Goal: Check status: Check status

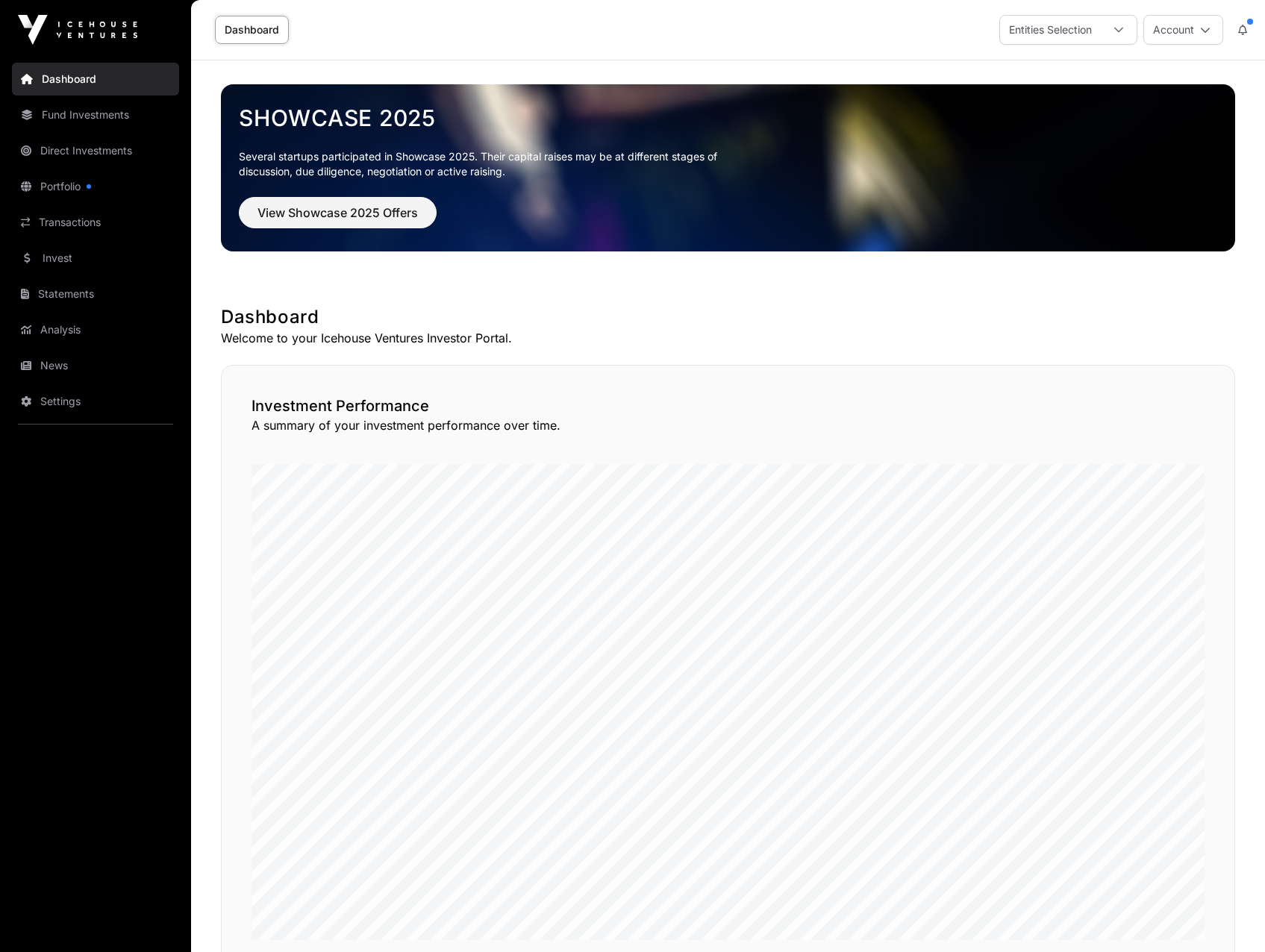
click at [1050, 33] on div "Entities Selection" at bounding box center [1050, 30] width 101 height 29
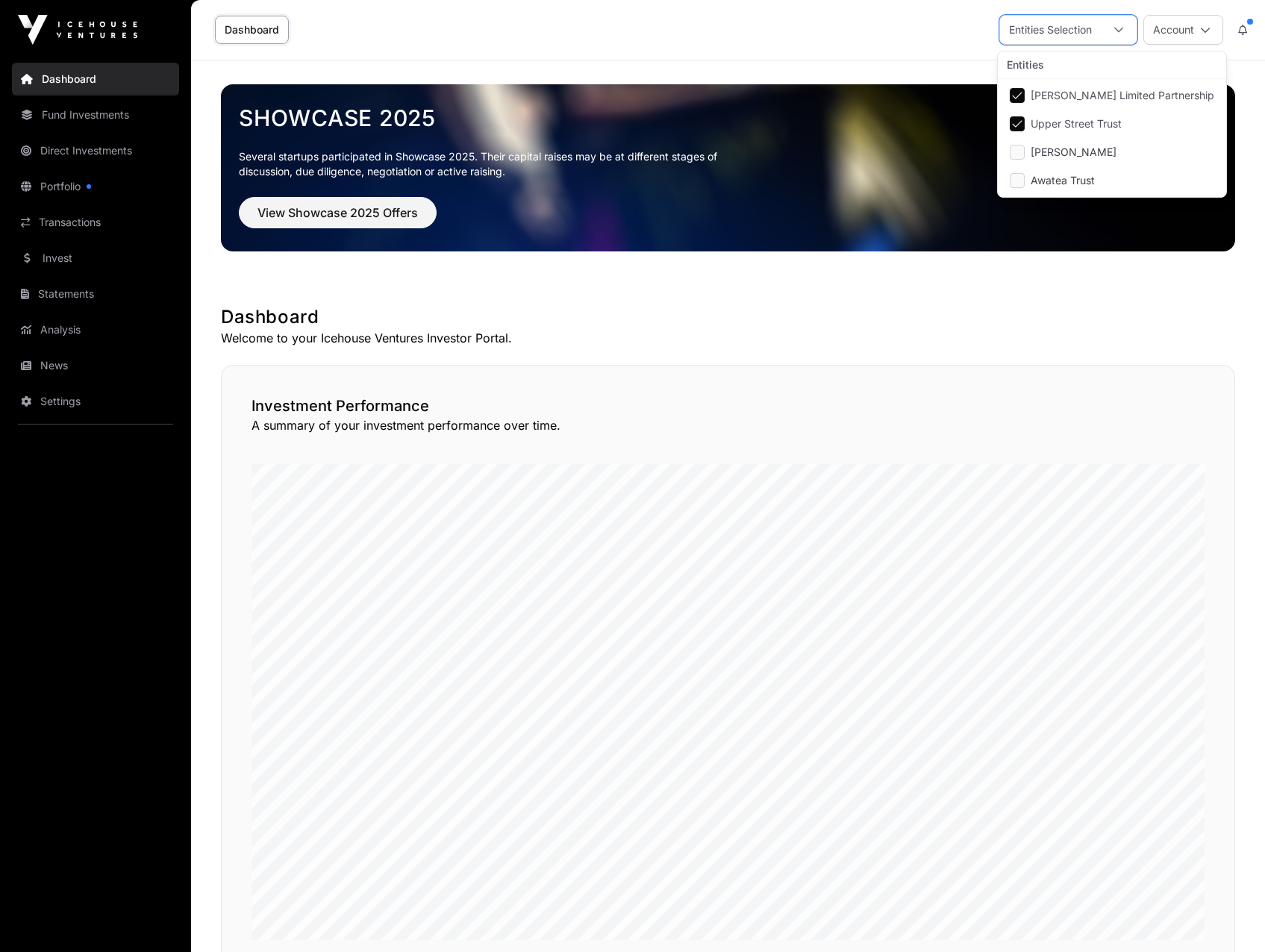
click at [873, 34] on div "Dashboard Entities Selection Account" at bounding box center [728, 30] width 1056 height 60
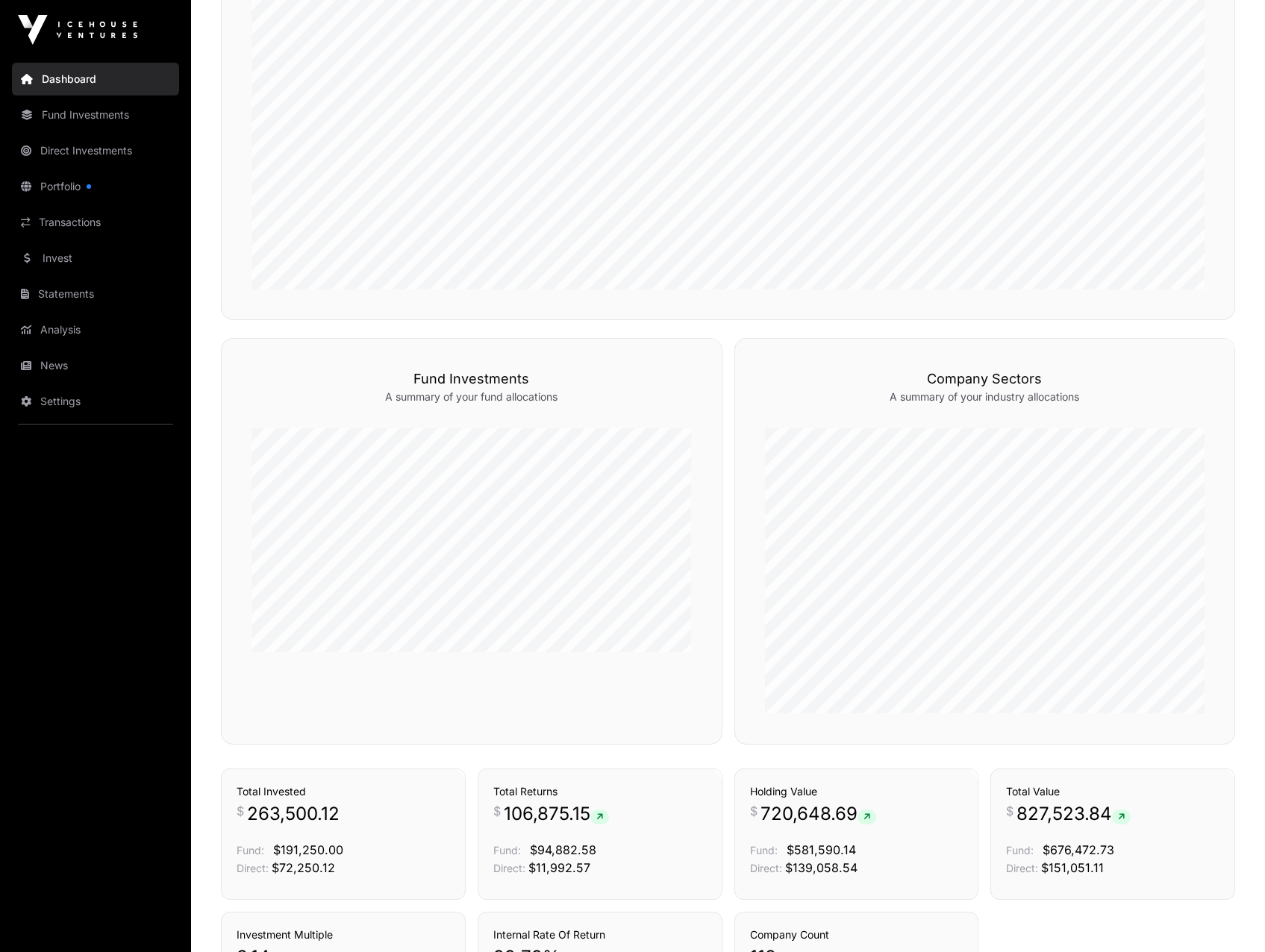
scroll to position [672, 0]
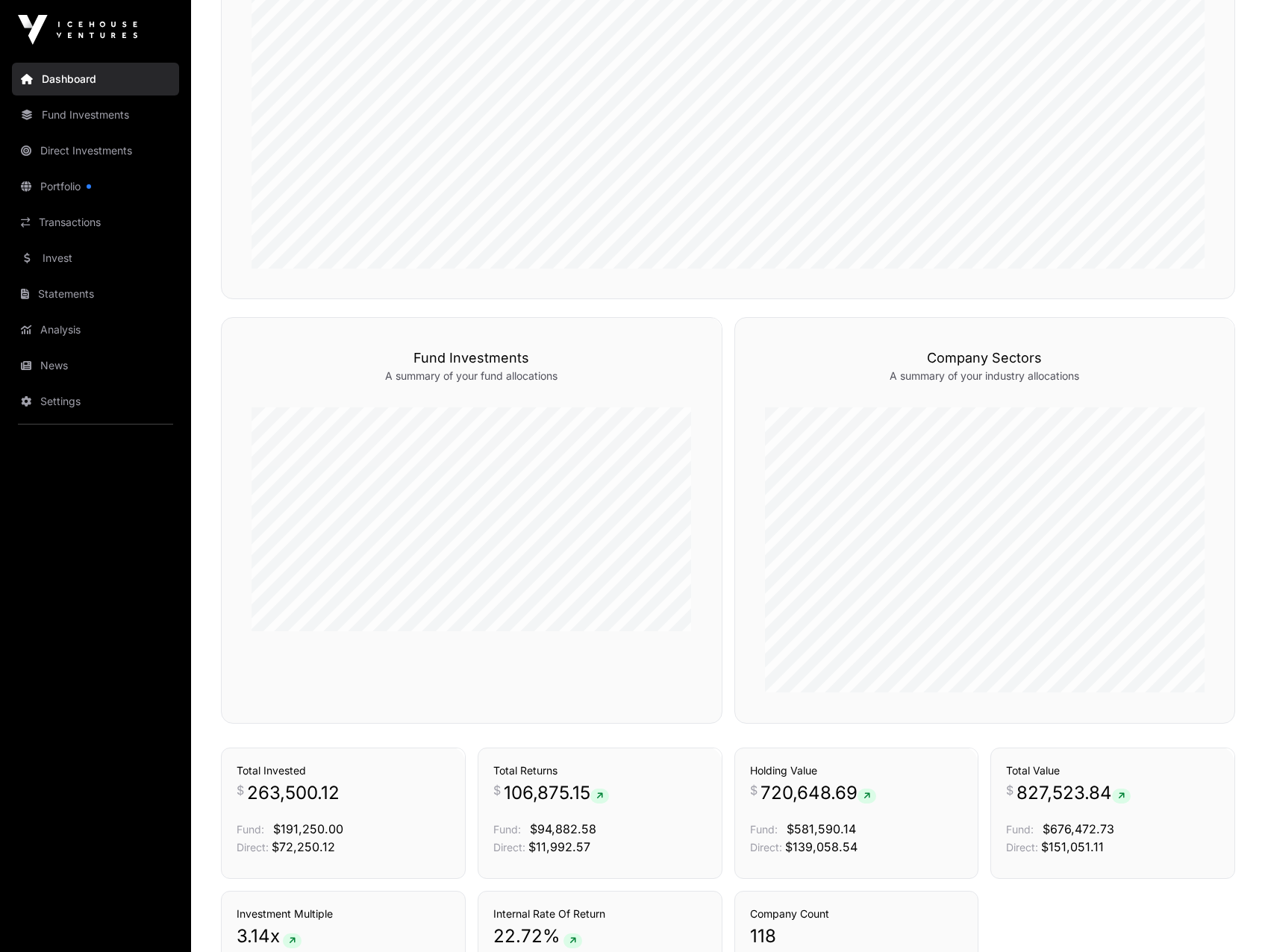
click at [72, 187] on link "Portfolio" at bounding box center [95, 186] width 167 height 33
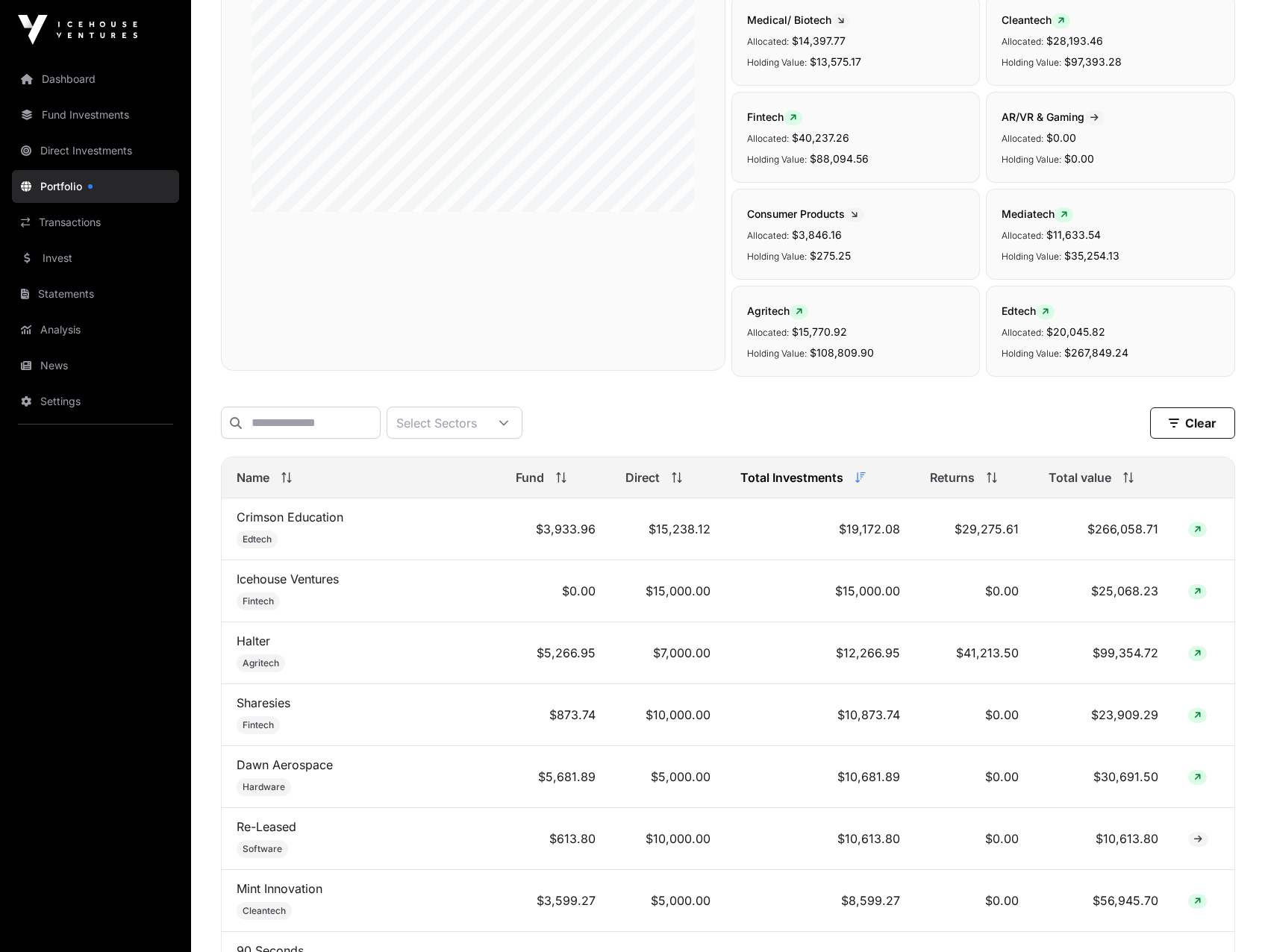
scroll to position [224, 0]
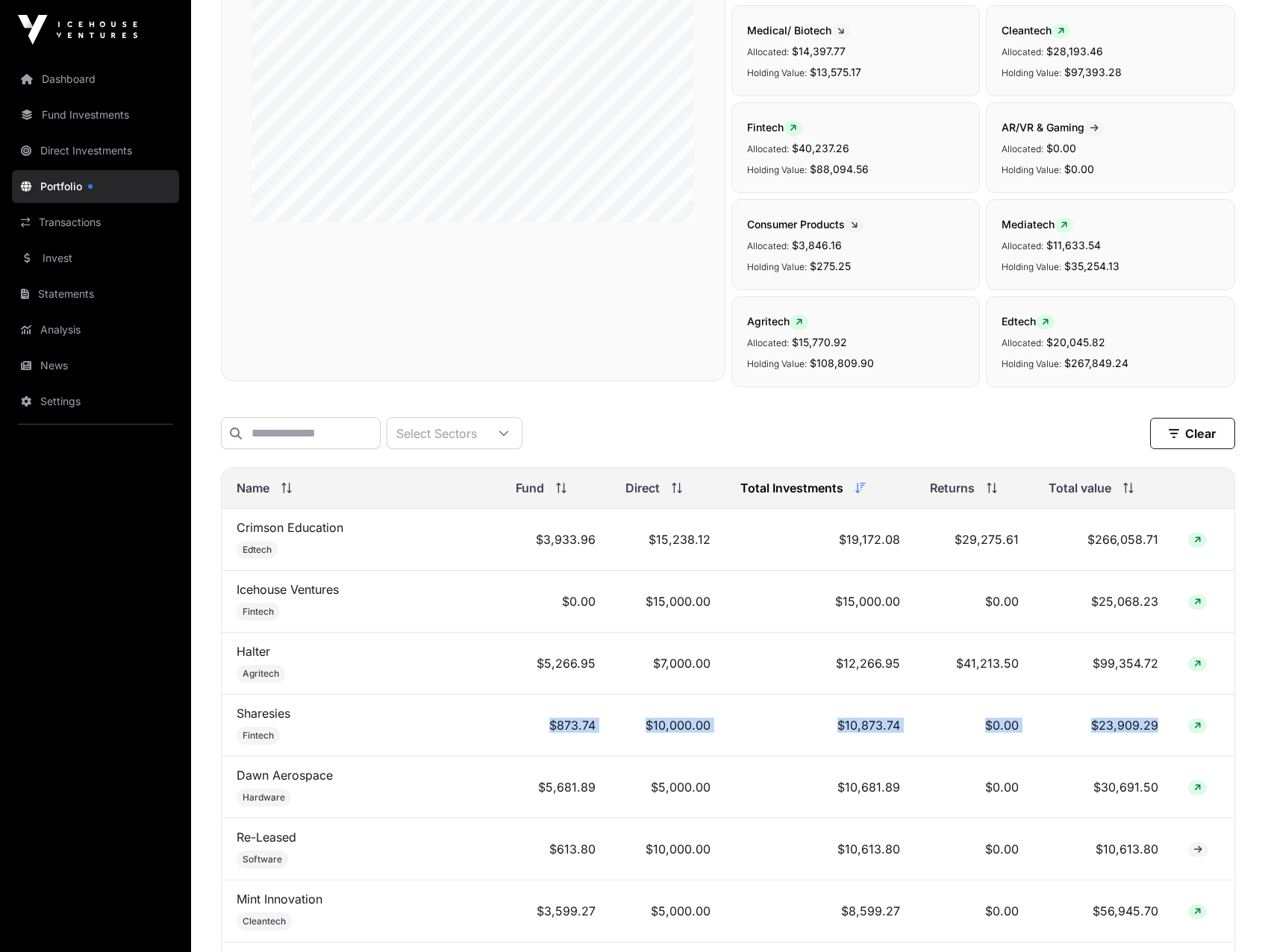
drag, startPoint x: 484, startPoint y: 735, endPoint x: 1152, endPoint y: 739, distance: 668.0
click at [1152, 739] on tr "Sharesies Fintech $873.74 $10,000.00 $10,873.74 $0.00 $23,909.29" at bounding box center [727, 725] width 1012 height 62
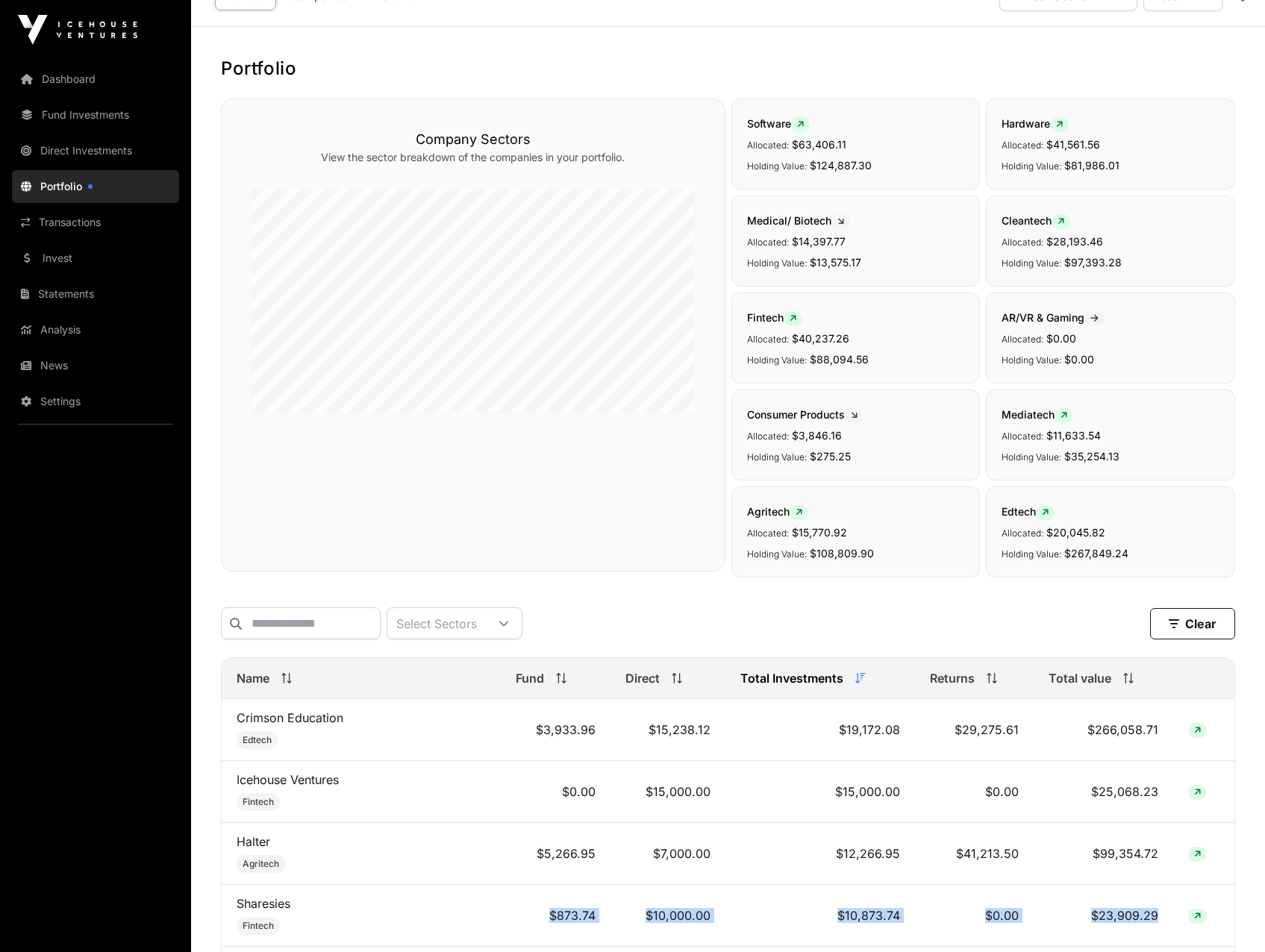
scroll to position [0, 0]
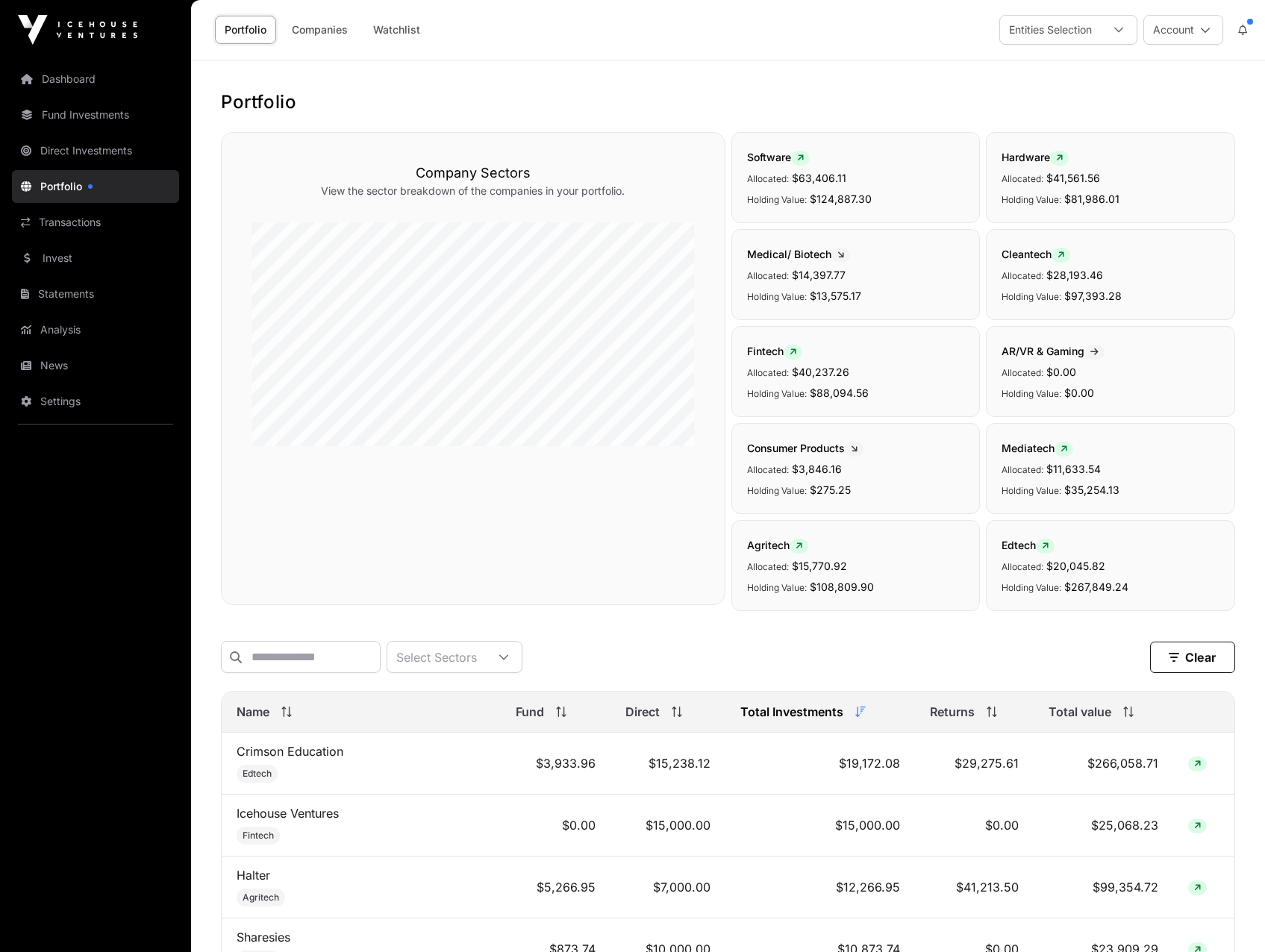
click at [731, 662] on div "Select Sectors Clear" at bounding box center [727, 657] width 1014 height 32
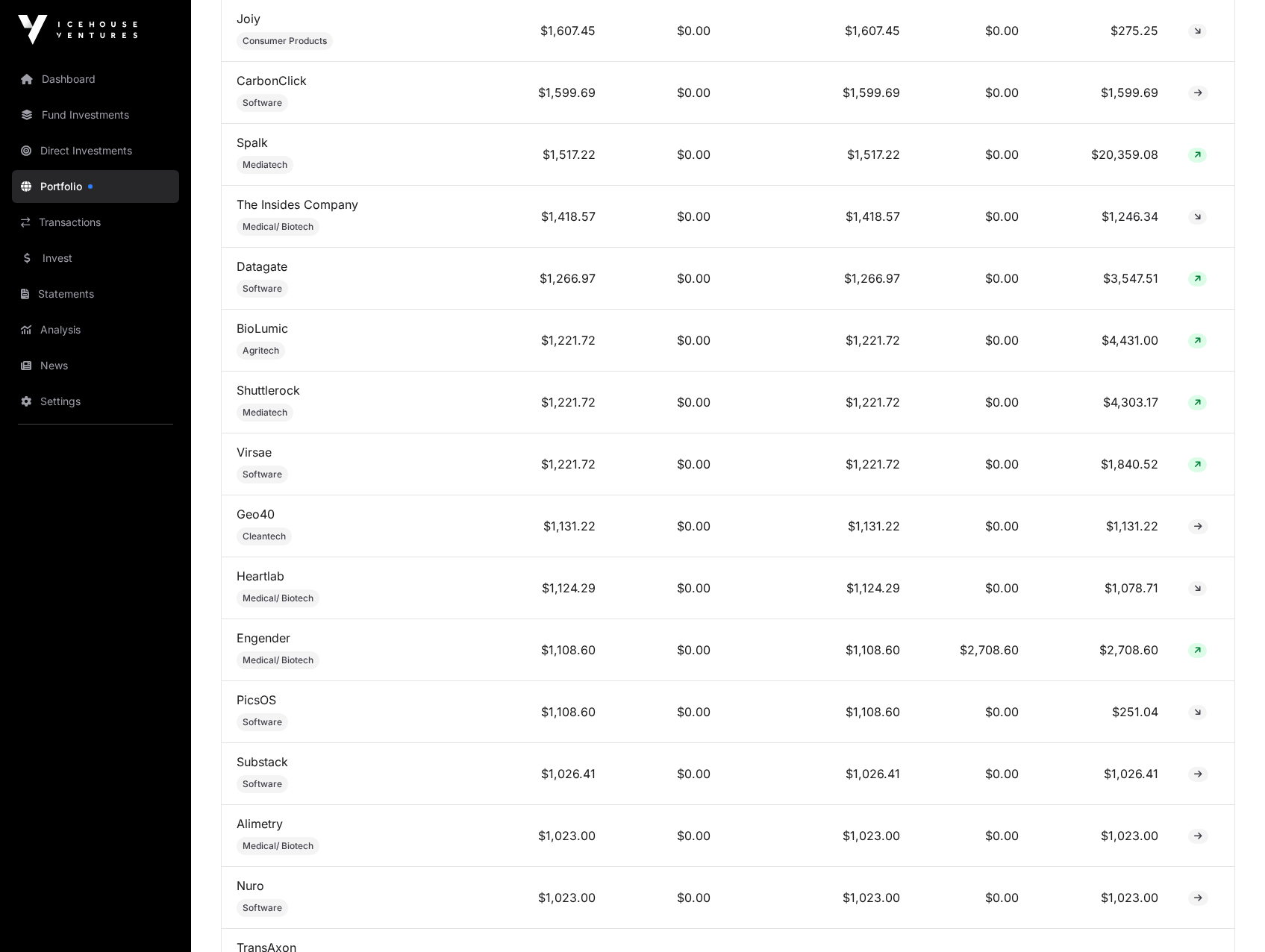
scroll to position [3357, 0]
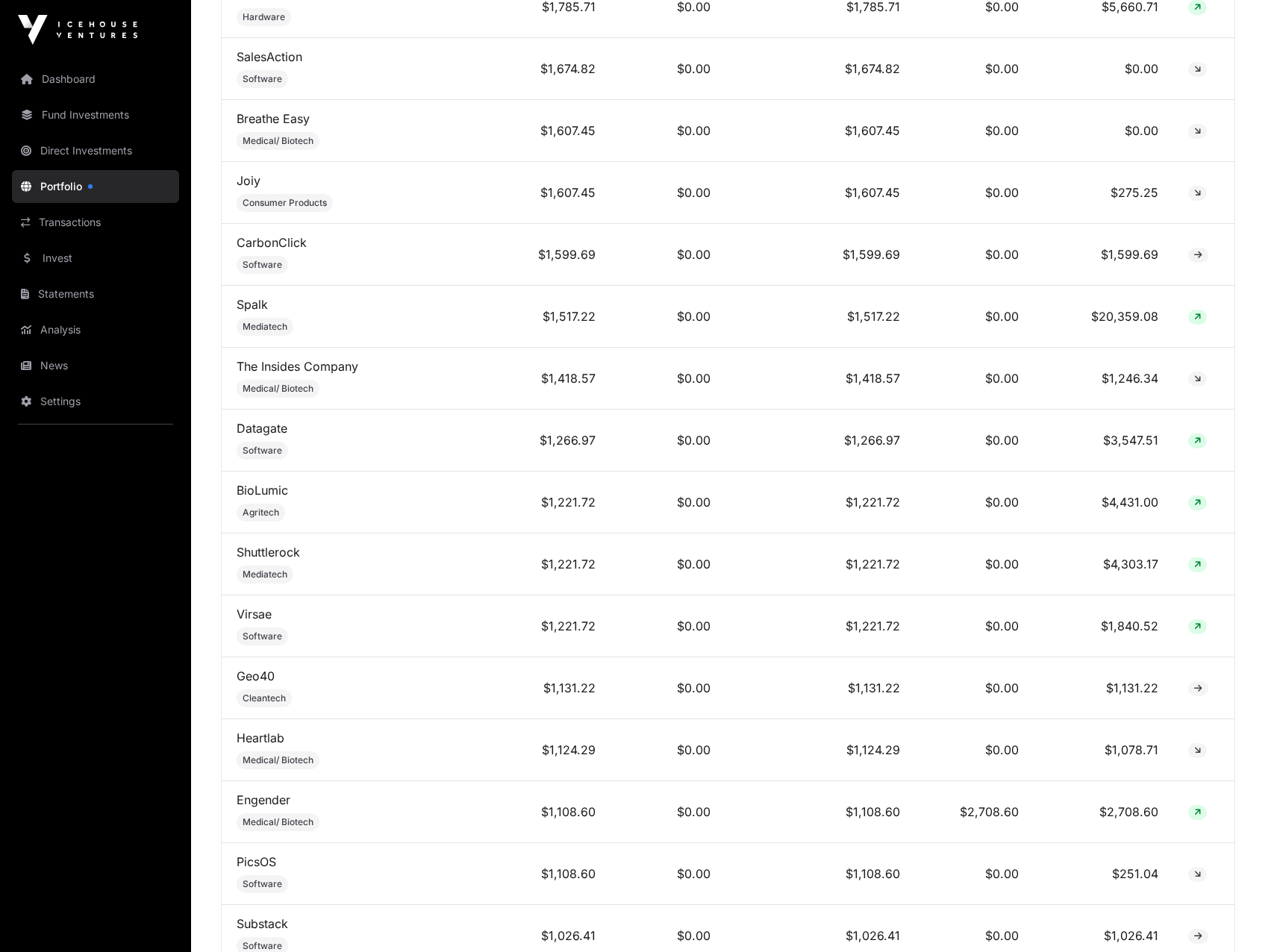
click at [61, 75] on link "Dashboard" at bounding box center [95, 79] width 167 height 33
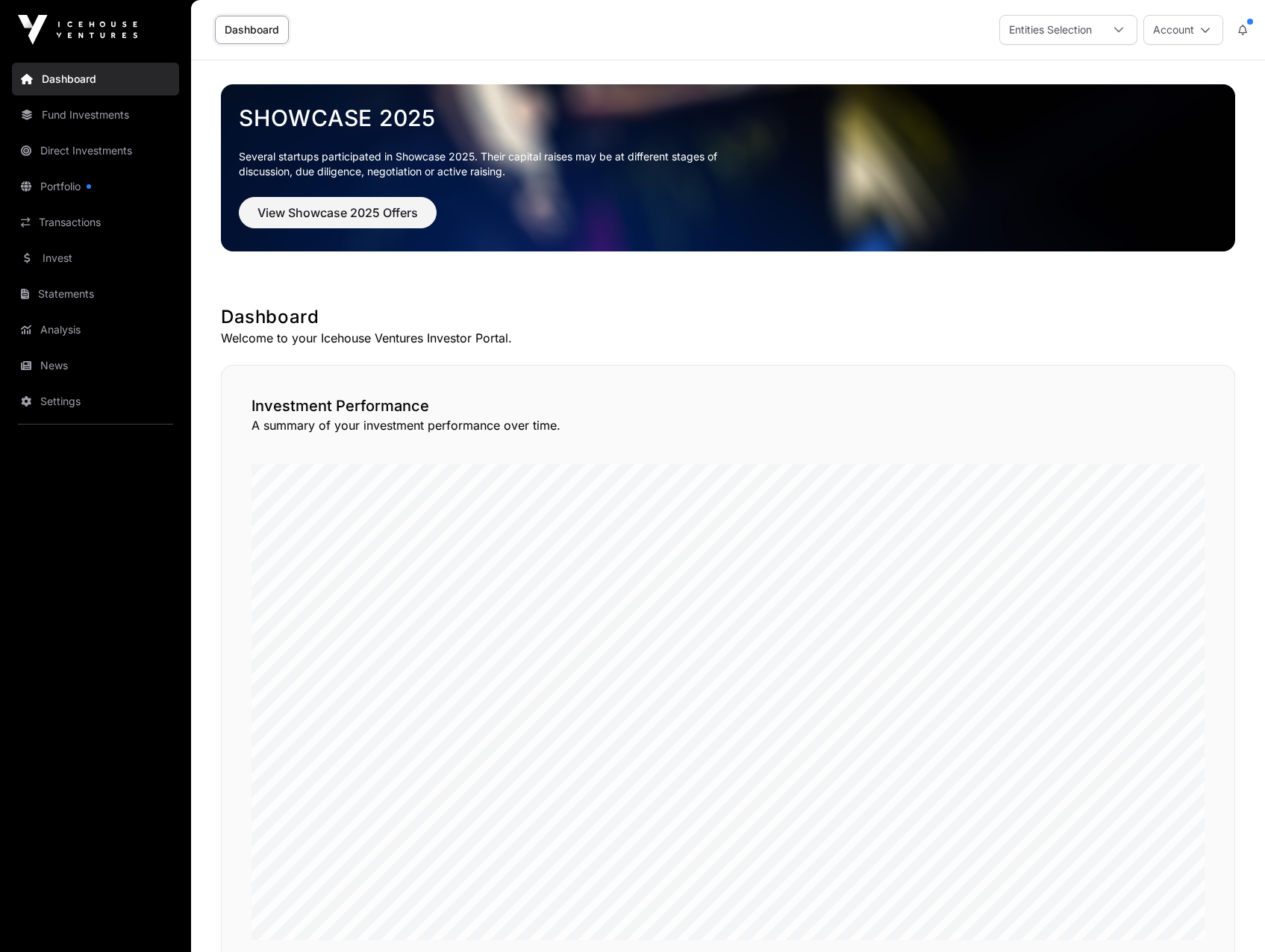
click at [1093, 30] on div "Entities Selection" at bounding box center [1050, 30] width 101 height 29
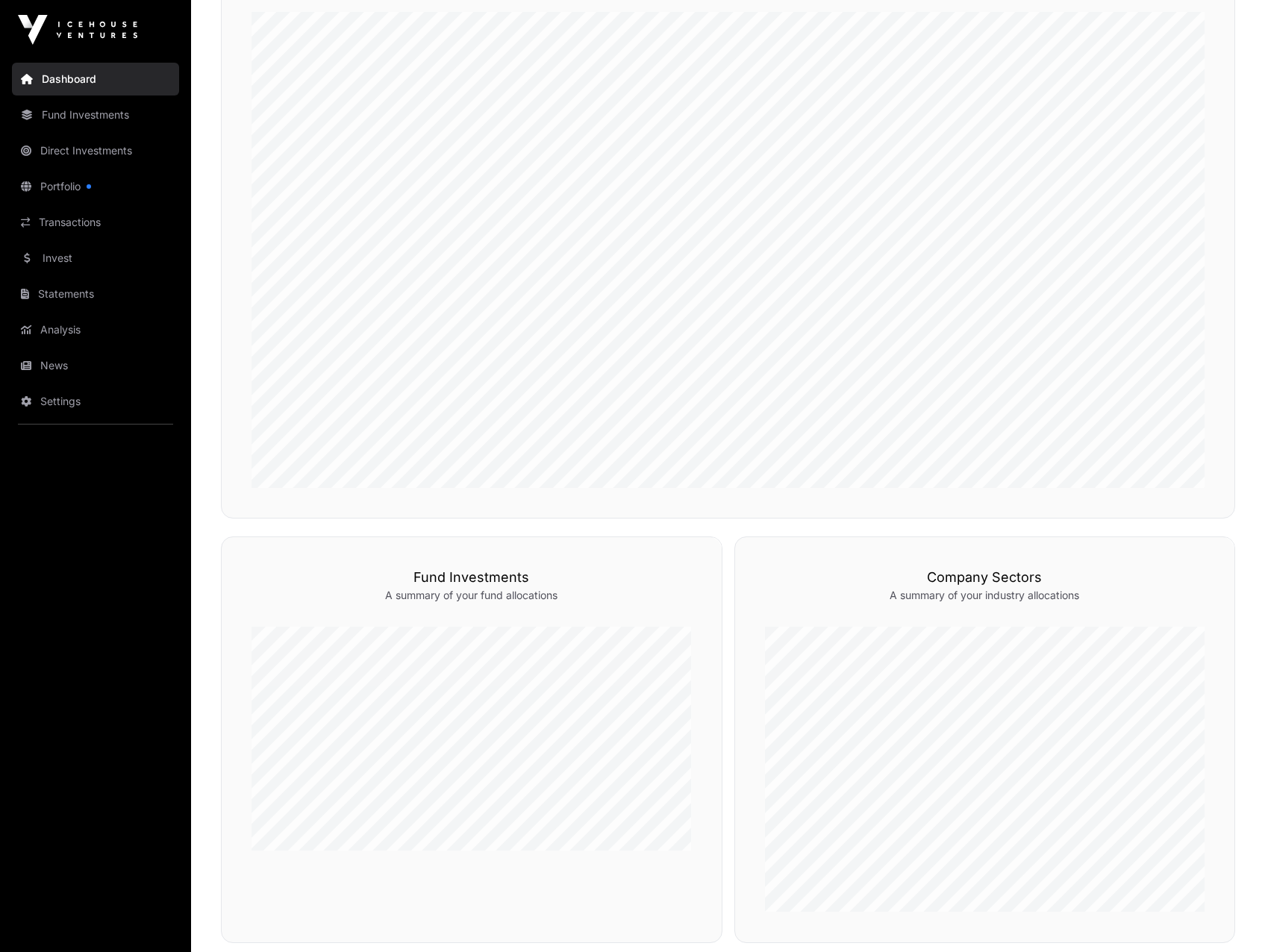
scroll to position [196, 0]
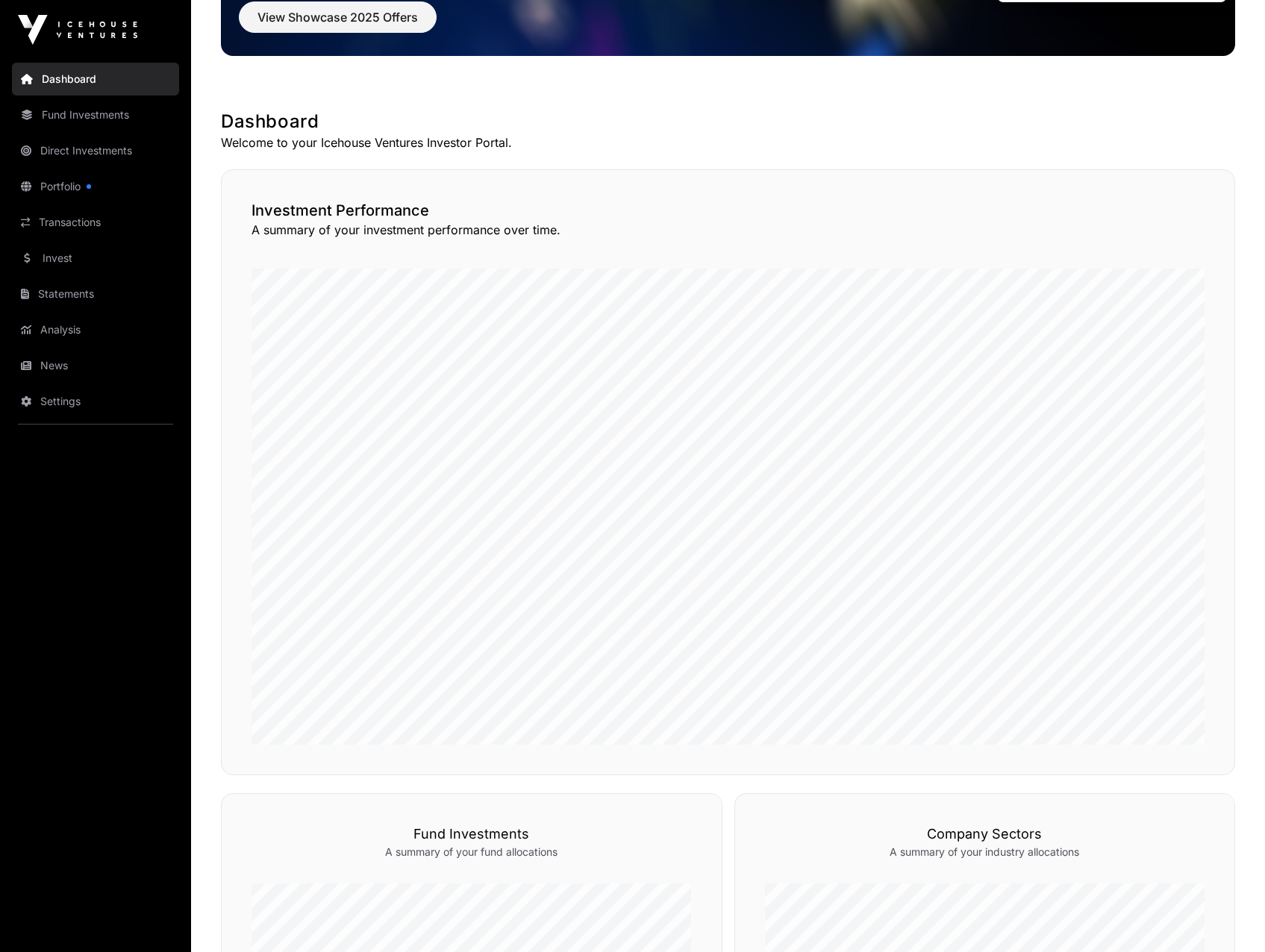
click at [86, 192] on link "Portfolio" at bounding box center [95, 186] width 167 height 33
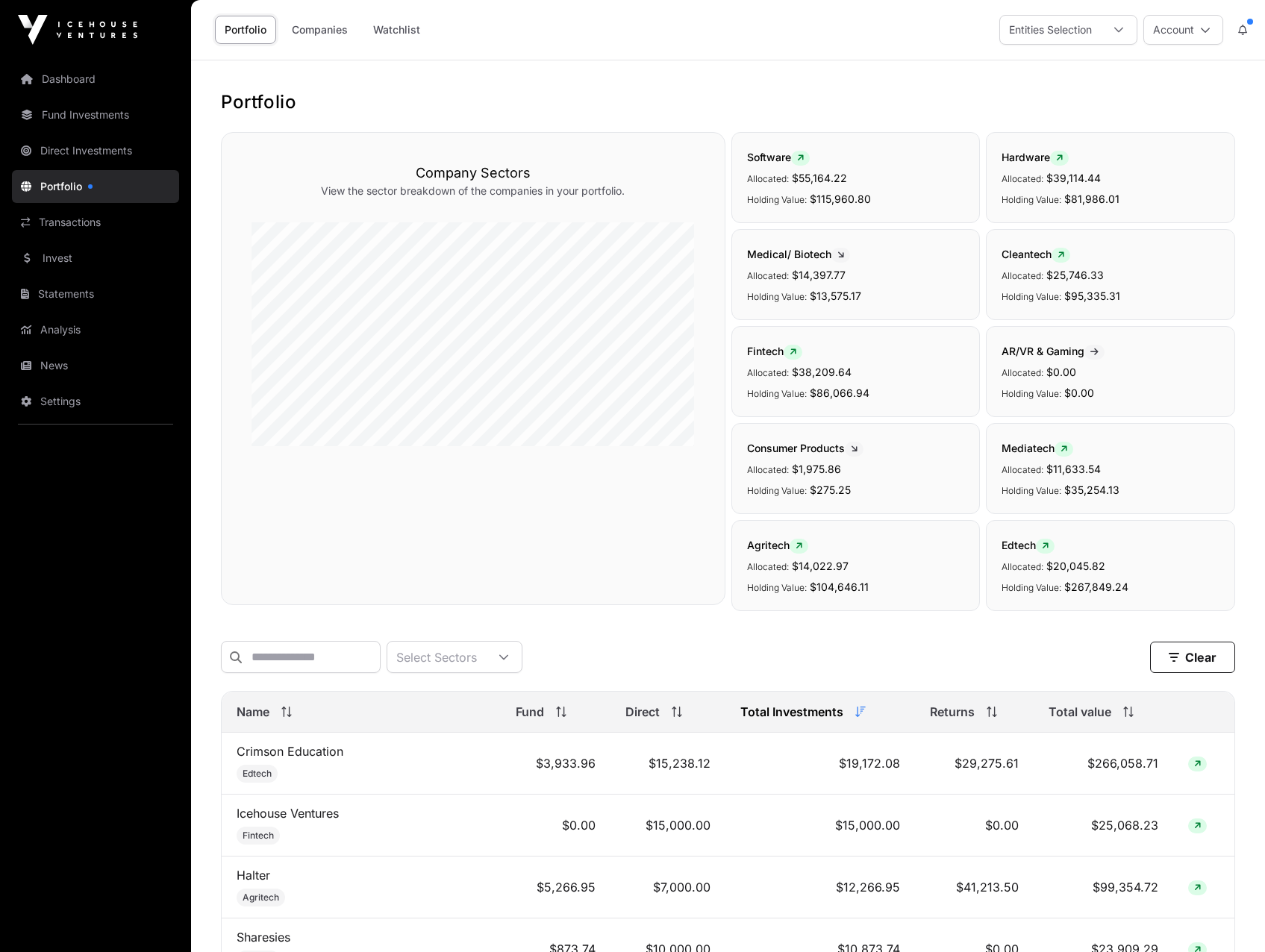
click at [1092, 715] on span "Total value" at bounding box center [1080, 711] width 63 height 18
drag, startPoint x: 939, startPoint y: 839, endPoint x: 1040, endPoint y: 839, distance: 101.0
click at [1040, 839] on tr "Halter Agritech $5,266.95 $7,000.00 $12,266.95 $41,213.50 $99,354.72" at bounding box center [727, 825] width 1012 height 62
drag, startPoint x: 1040, startPoint y: 839, endPoint x: 904, endPoint y: 873, distance: 140.2
click at [914, 873] on td "$0.00" at bounding box center [973, 887] width 118 height 62
